Goal: Transaction & Acquisition: Purchase product/service

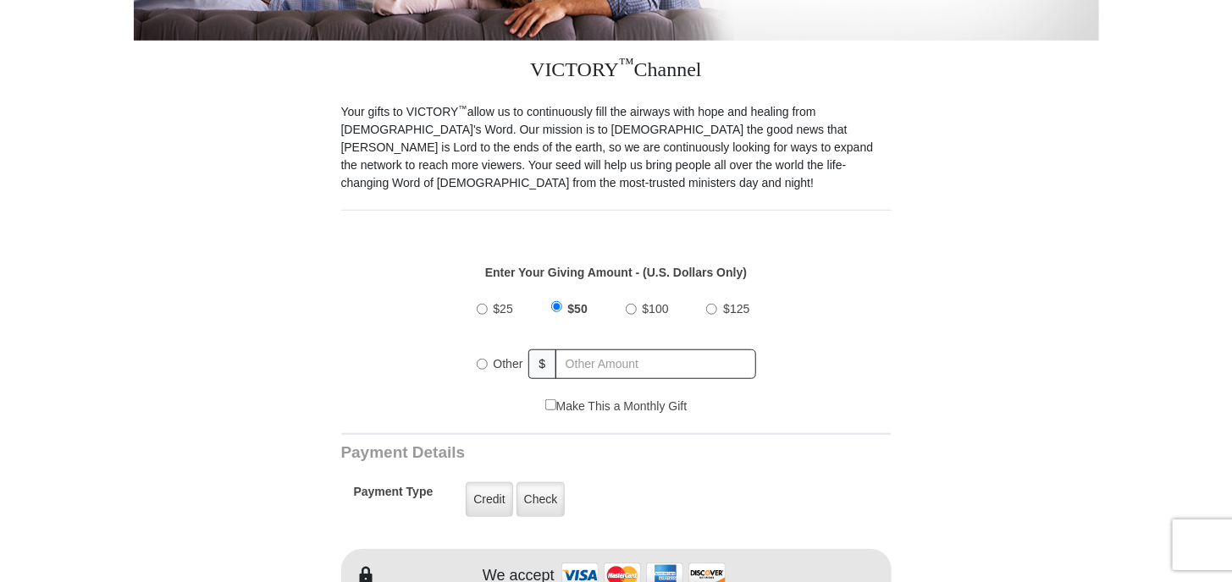
scroll to position [508, 0]
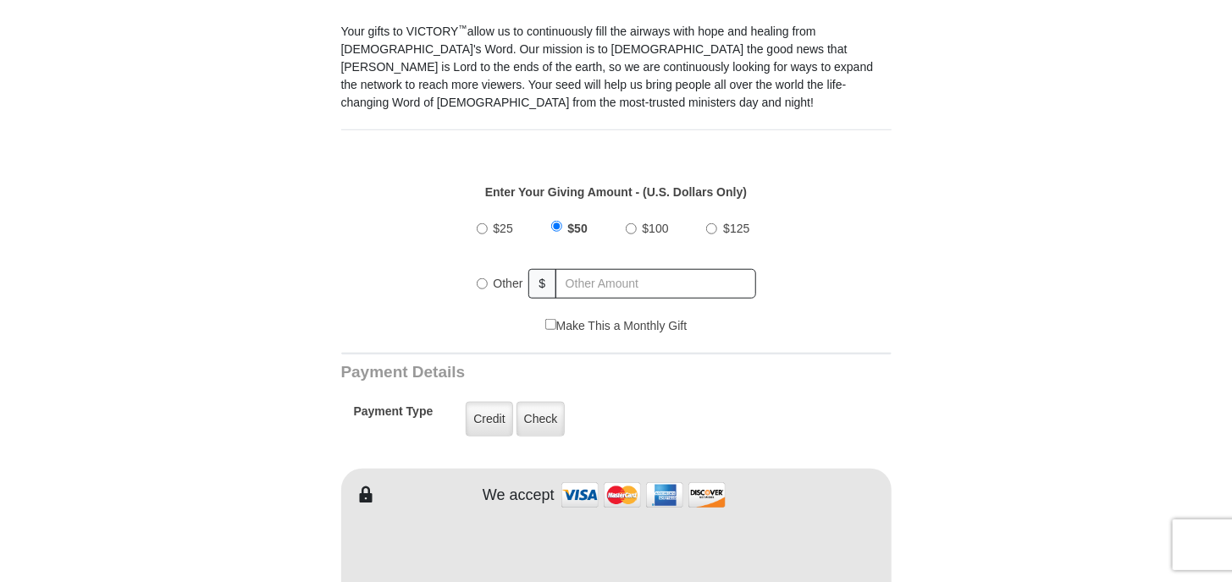
click at [632, 223] on input "$100" at bounding box center [631, 228] width 11 height 11
radio input "true"
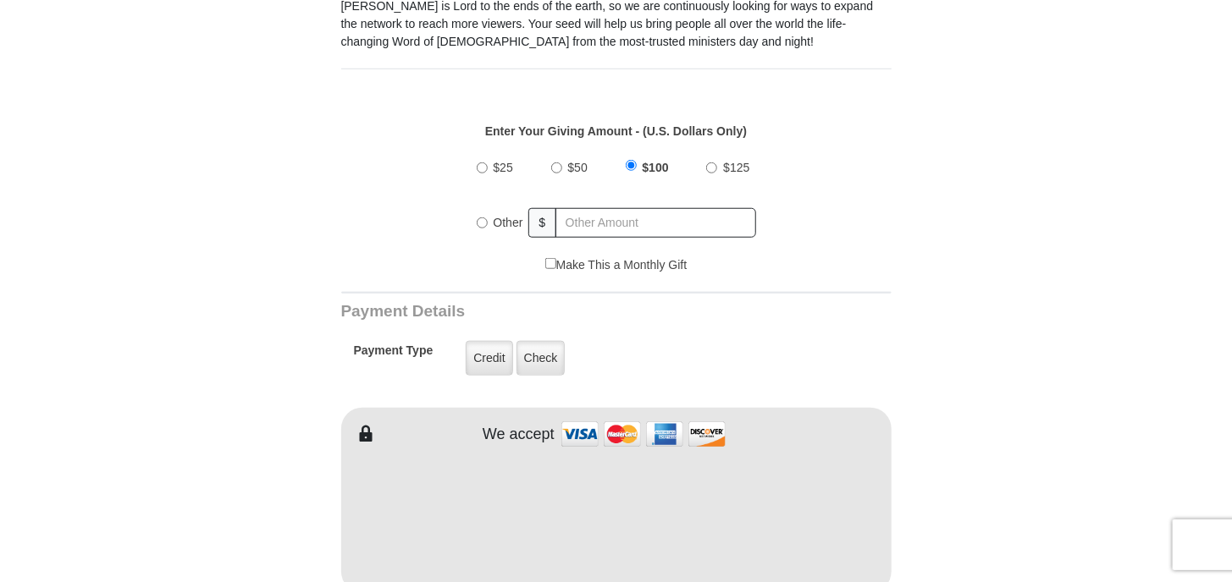
scroll to position [593, 0]
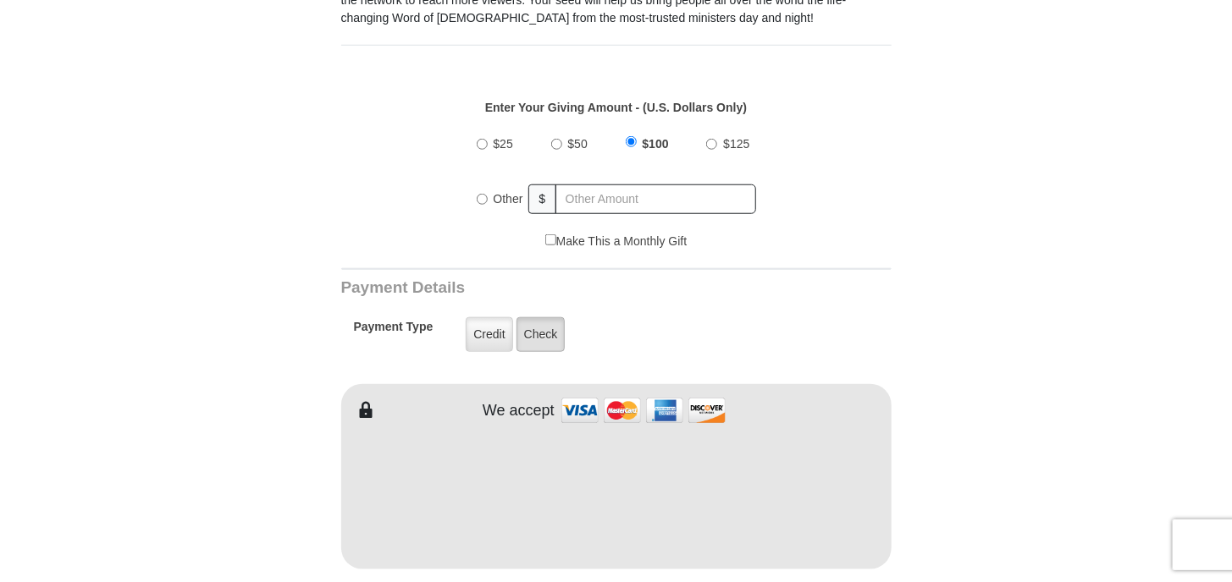
click at [550, 317] on label "Check" at bounding box center [540, 334] width 49 height 35
click at [0, 0] on input "Check" at bounding box center [0, 0] width 0 height 0
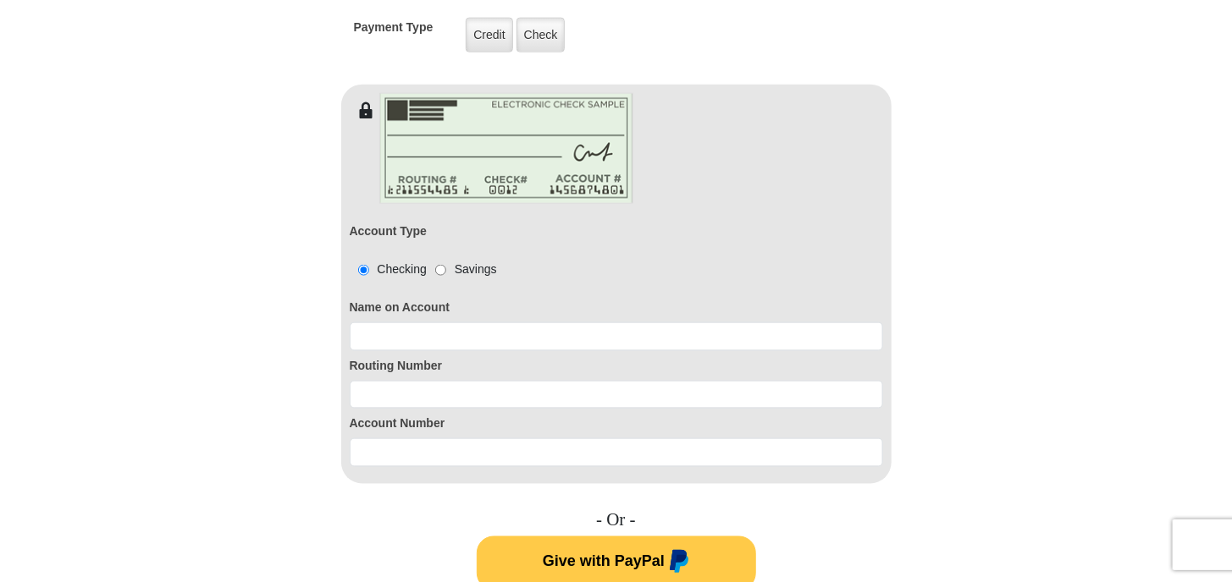
scroll to position [931, 0]
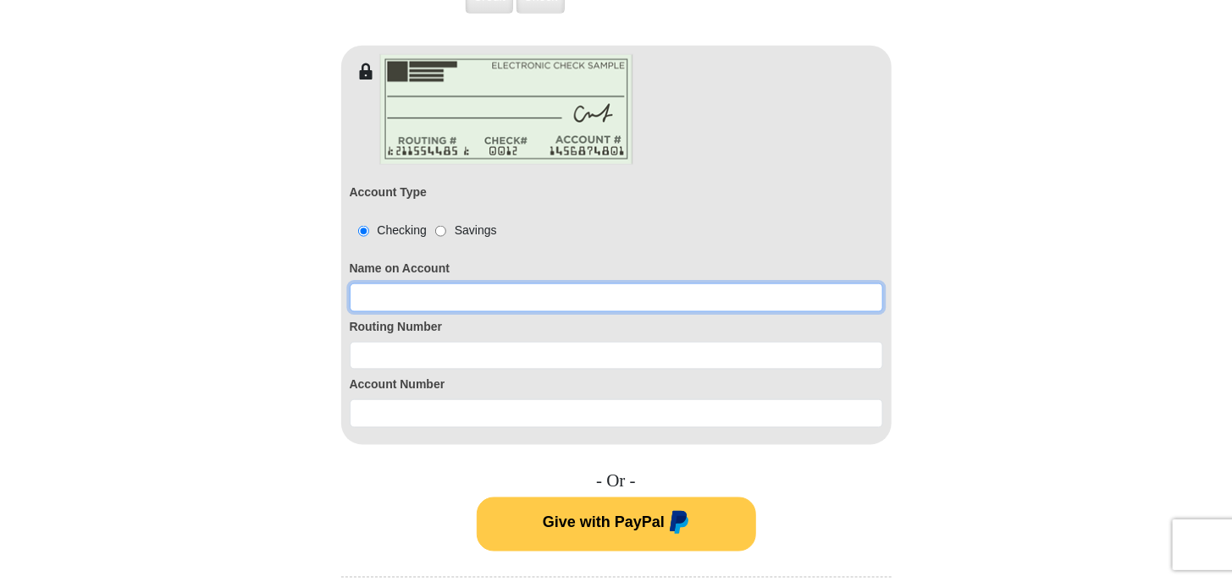
click at [442, 284] on input at bounding box center [616, 298] width 533 height 29
type input "[PERSON_NAME]"
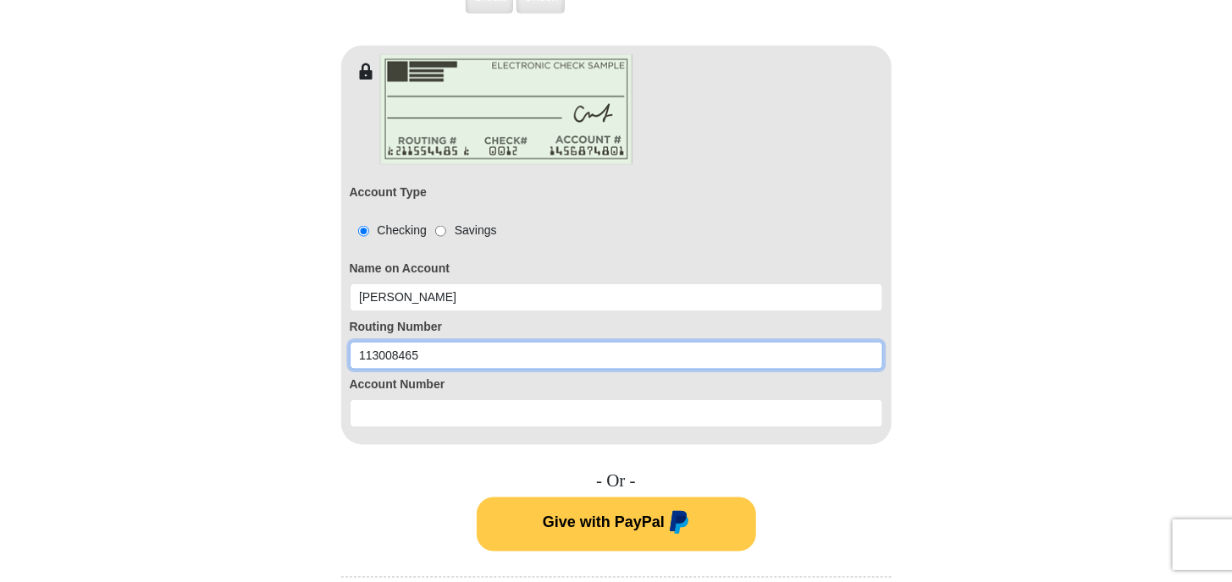
type input "113008465"
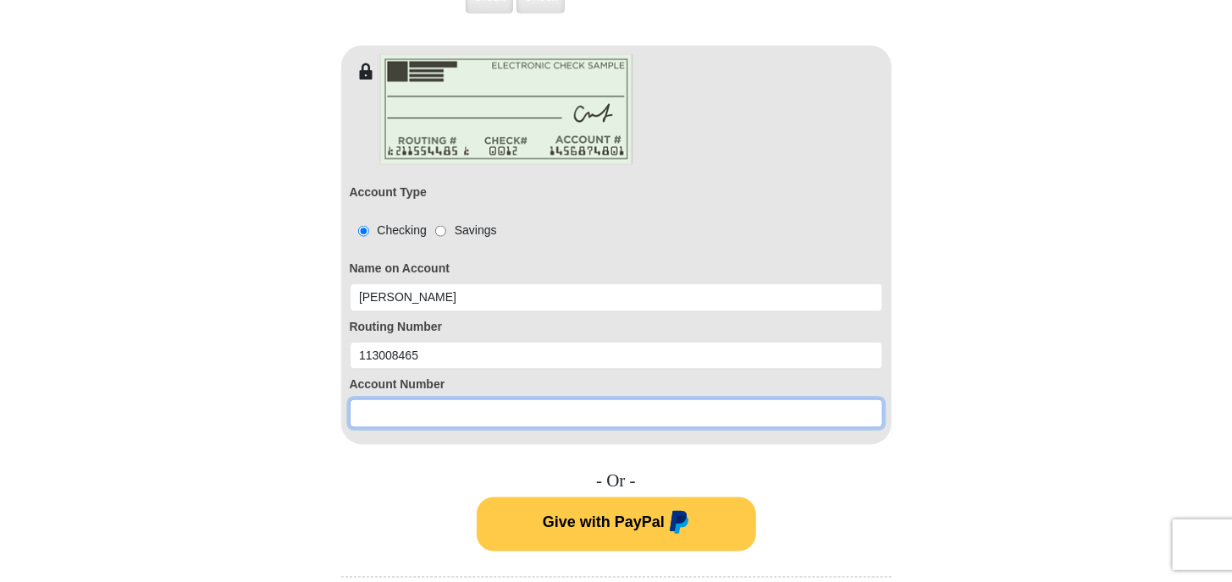
click at [397, 400] on input at bounding box center [616, 414] width 533 height 29
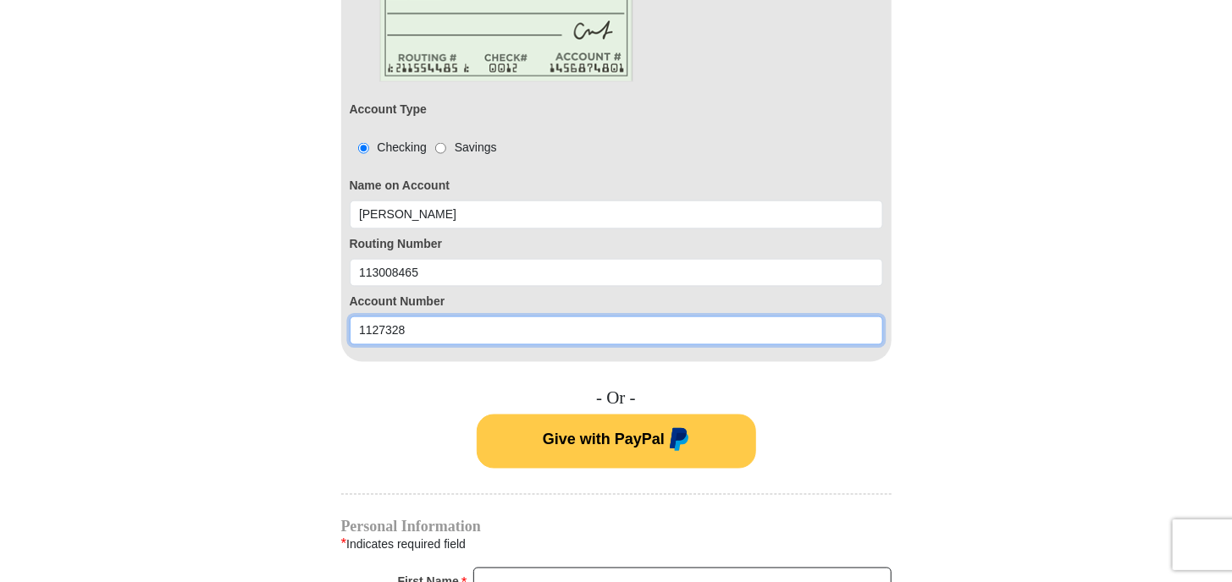
scroll to position [1016, 0]
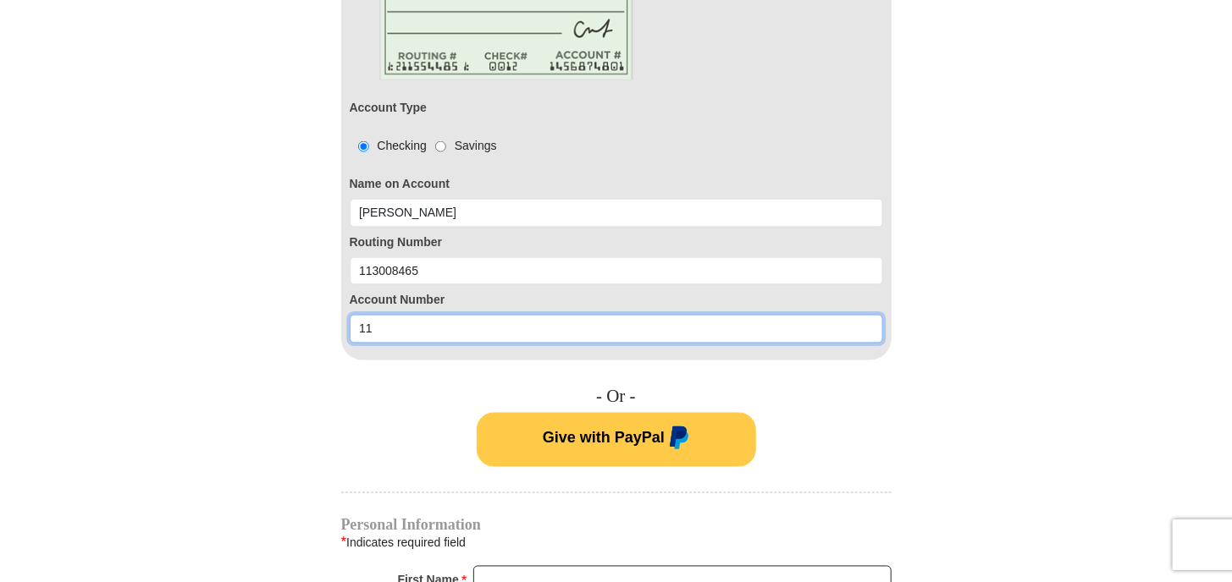
type input "1"
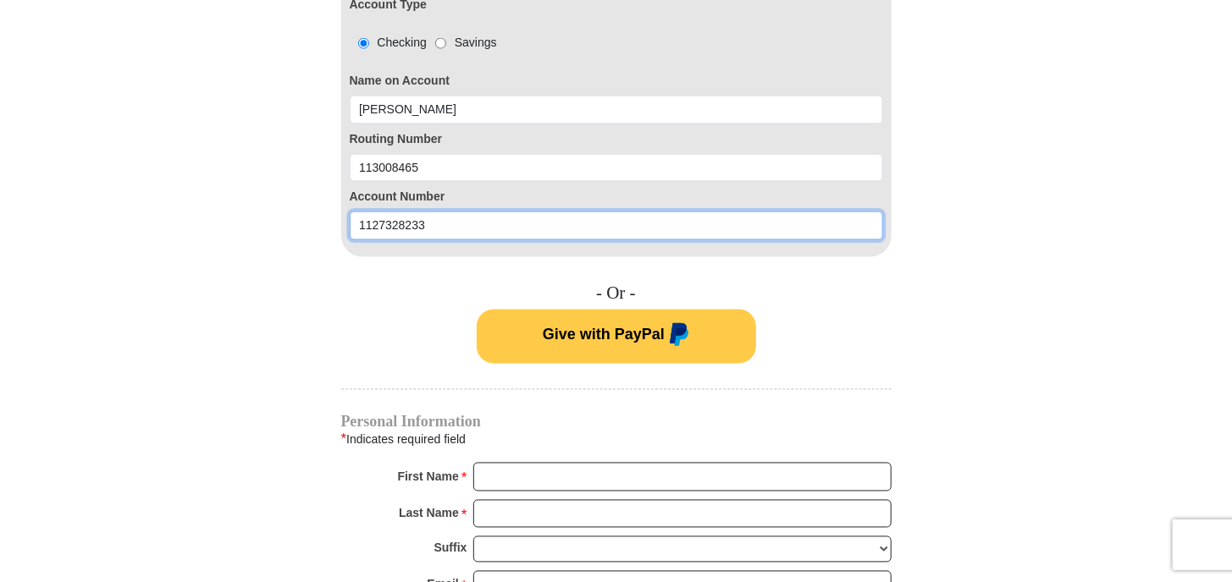
scroll to position [1270, 0]
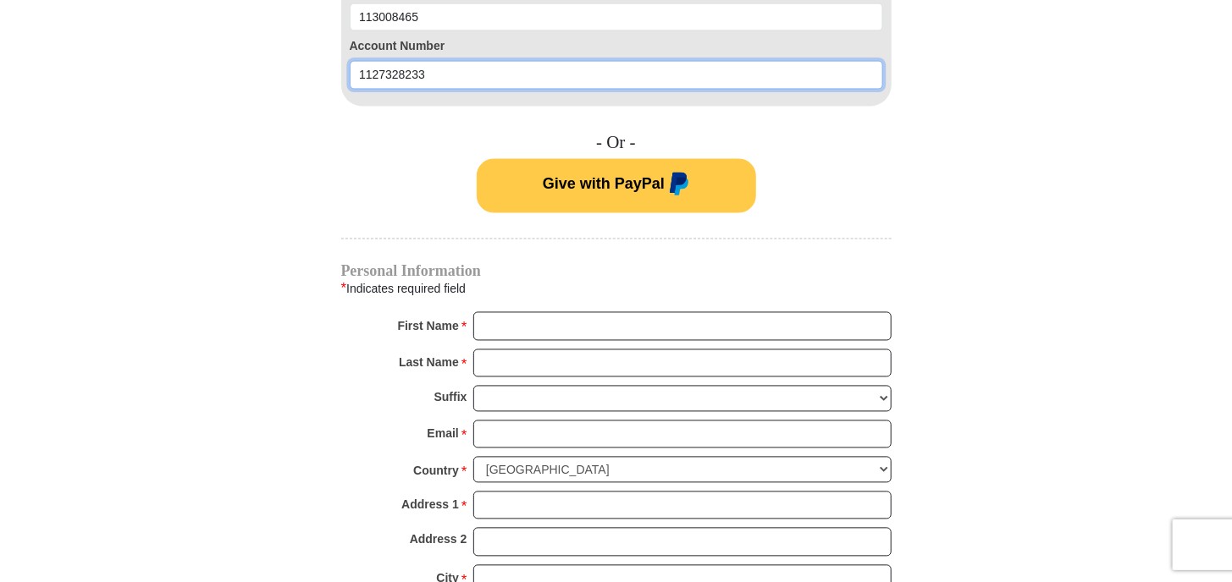
type input "1127328233"
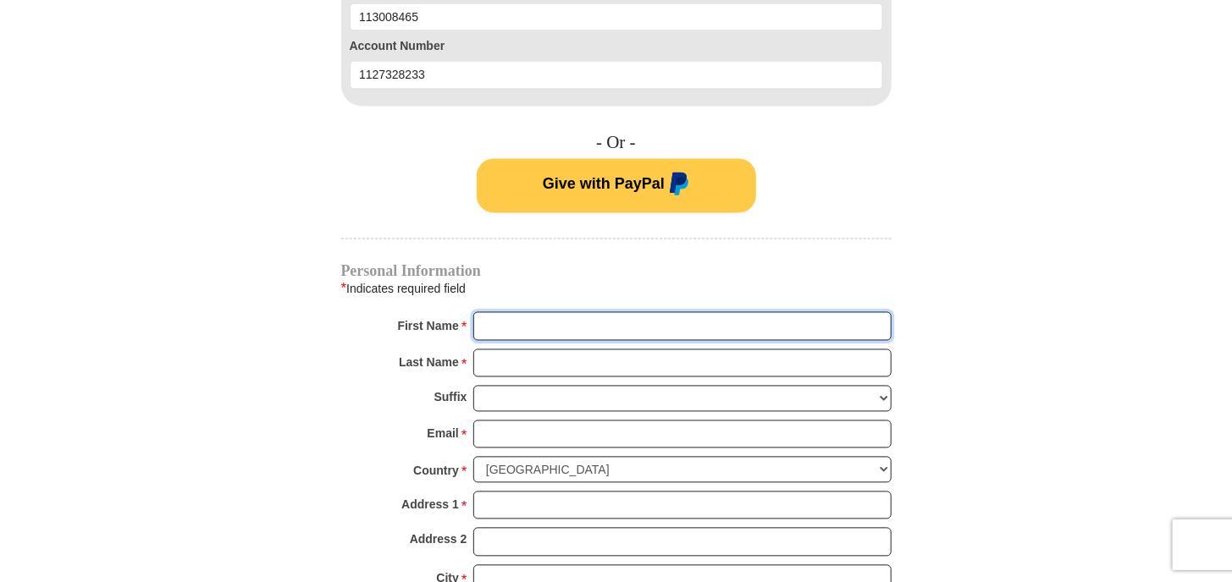
click at [516, 312] on input "First Name *" at bounding box center [682, 326] width 418 height 29
type input "[PERSON_NAME]"
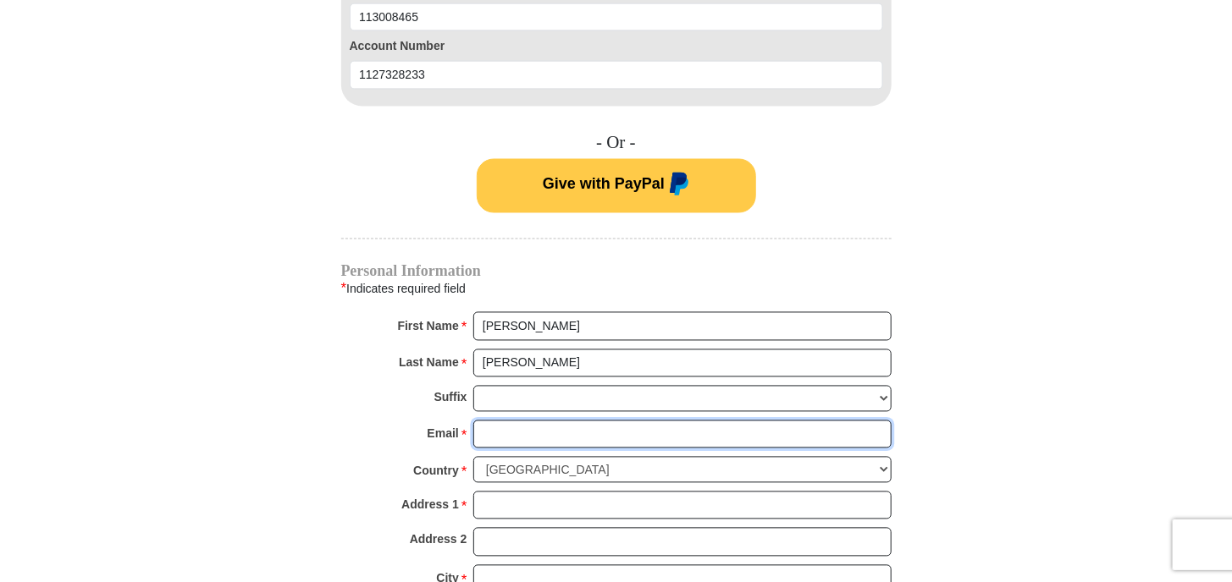
type input "[EMAIL_ADDRESS][DOMAIN_NAME]"
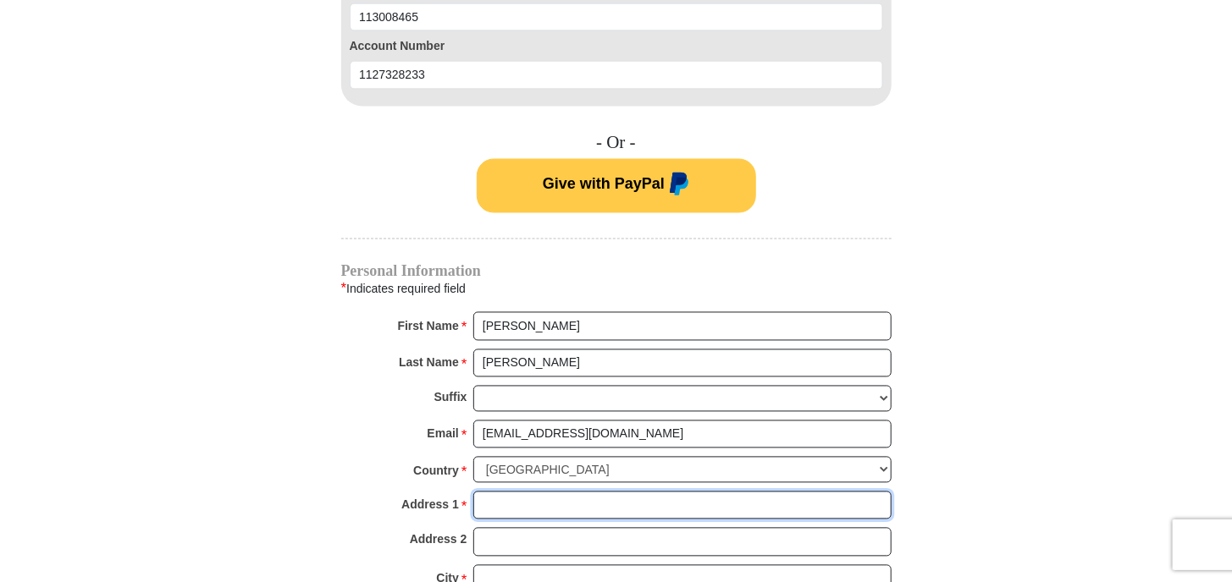
type input "[STREET_ADDRESS][PERSON_NAME]"
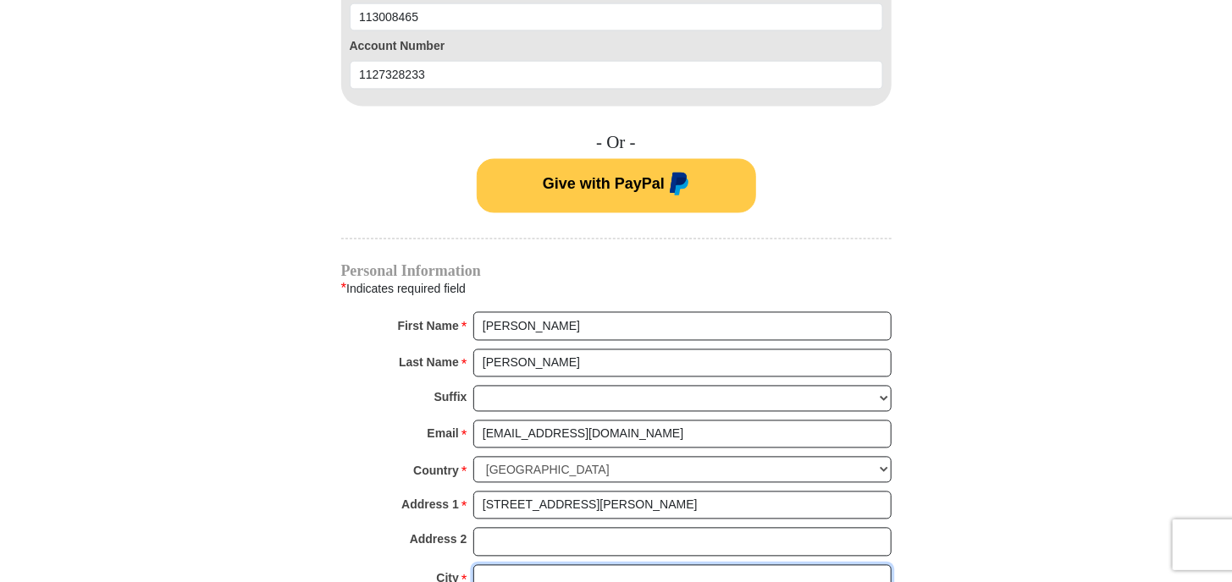
type input "[GEOGRAPHIC_DATA]"
select select "[GEOGRAPHIC_DATA]"
type input "77327"
type input "2816080236"
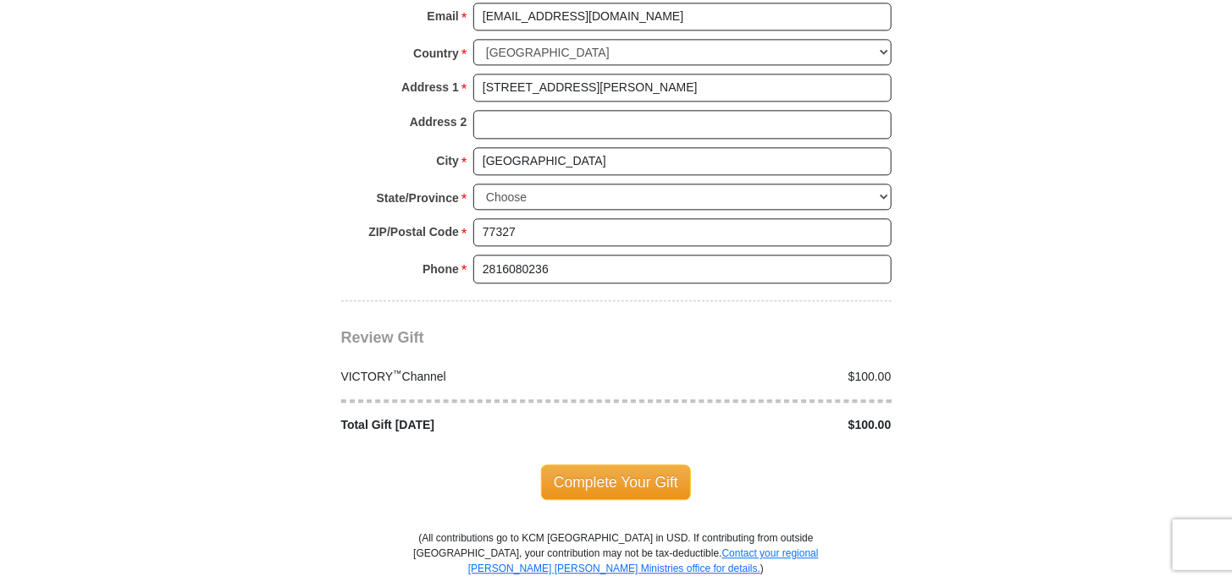
scroll to position [1693, 0]
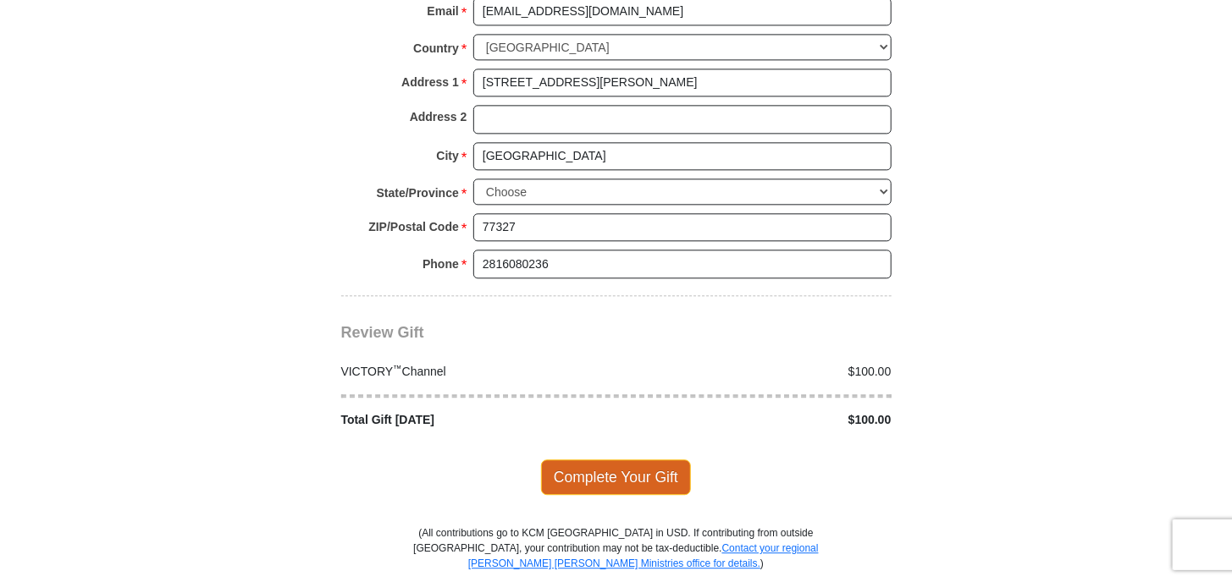
click at [609, 460] on span "Complete Your Gift" at bounding box center [616, 478] width 150 height 36
